Goal: Task Accomplishment & Management: Complete application form

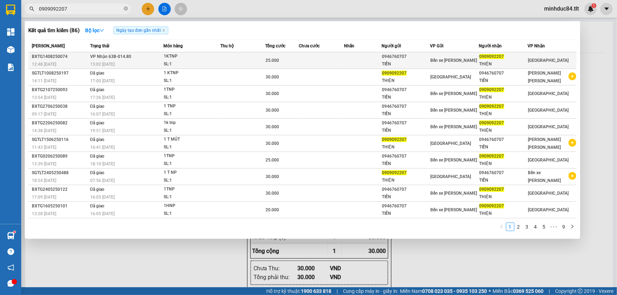
type input "0909092207"
click at [159, 63] on div "15:02 [DATE]" at bounding box center [126, 64] width 73 height 8
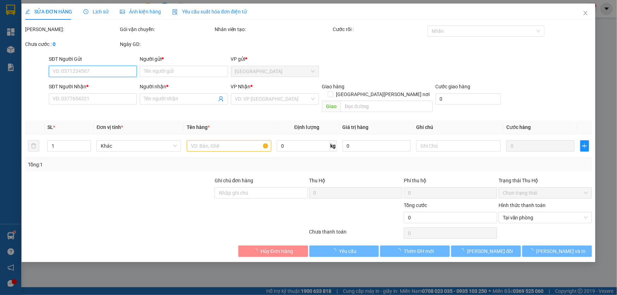
type input "0946760707"
type input "TIẾN"
type input "0909092207"
type input "THIỆN"
type input "25.000"
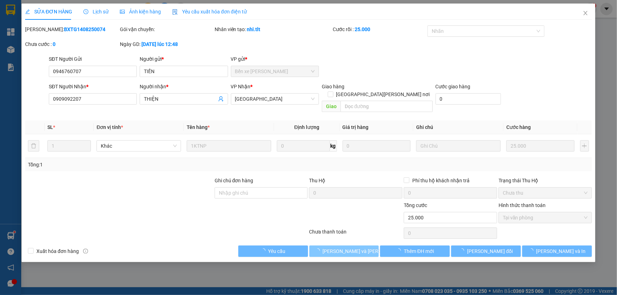
click at [355, 247] on span "[PERSON_NAME] và [PERSON_NAME] hàng" at bounding box center [370, 251] width 95 height 8
click at [343, 247] on span "[PERSON_NAME] và [PERSON_NAME] hàng" at bounding box center [370, 251] width 95 height 8
click at [332, 247] on span "[PERSON_NAME] và [PERSON_NAME] hàng" at bounding box center [370, 251] width 95 height 8
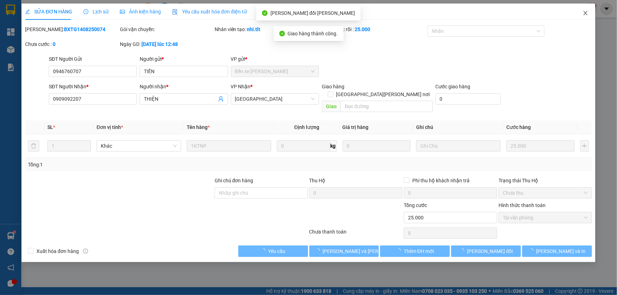
click at [583, 16] on icon "close" at bounding box center [586, 13] width 6 height 6
